Goal: Task Accomplishment & Management: Complete application form

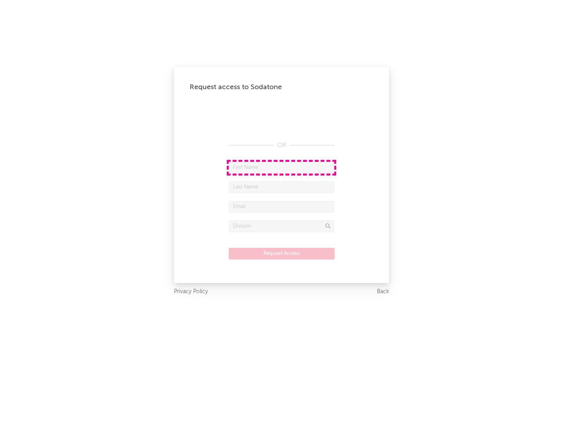
click at [281, 167] on input "text" at bounding box center [282, 168] width 106 height 12
type input "[PERSON_NAME]"
click at [281, 187] on input "text" at bounding box center [282, 187] width 106 height 12
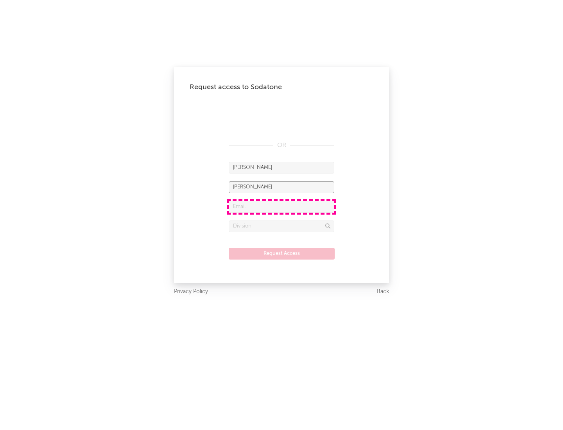
type input "[PERSON_NAME]"
click at [281, 206] on input "text" at bounding box center [282, 207] width 106 height 12
type input "[EMAIL_ADDRESS][DOMAIN_NAME]"
click at [281, 226] on input "text" at bounding box center [282, 226] width 106 height 12
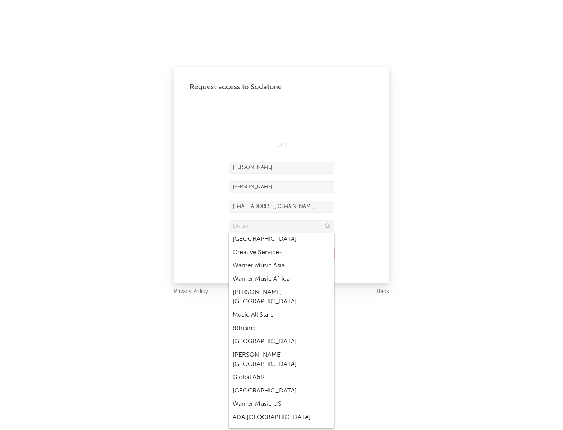
click at [279, 308] on div "Music All Stars" at bounding box center [282, 314] width 106 height 13
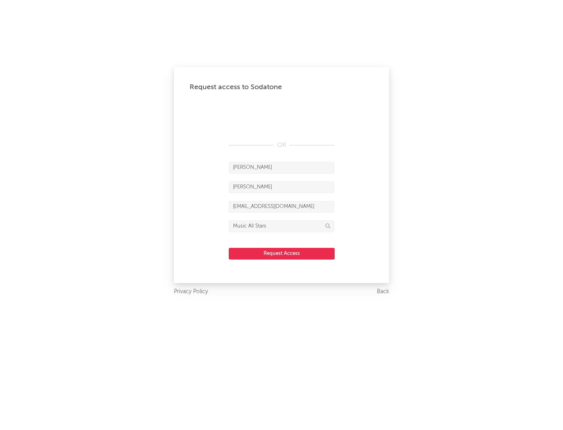
type input "Music All Stars"
click at [281, 253] on button "Request Access" at bounding box center [282, 254] width 106 height 12
